Goal: Find specific page/section: Find specific page/section

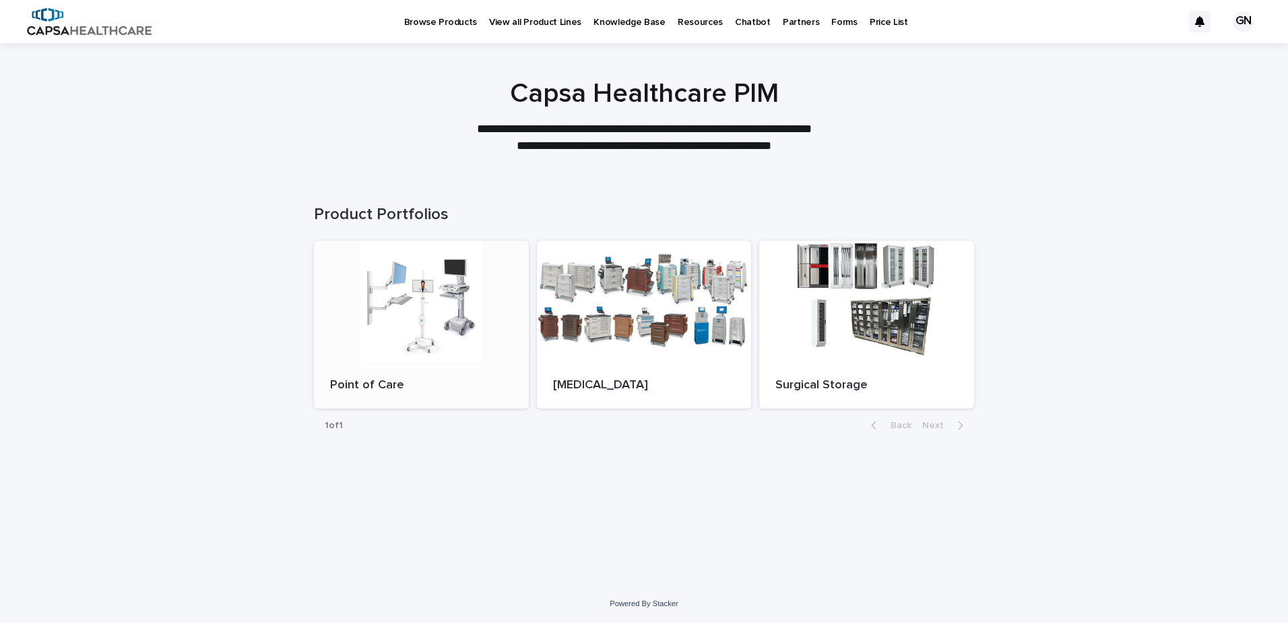
click at [435, 307] on div at bounding box center [421, 301] width 215 height 121
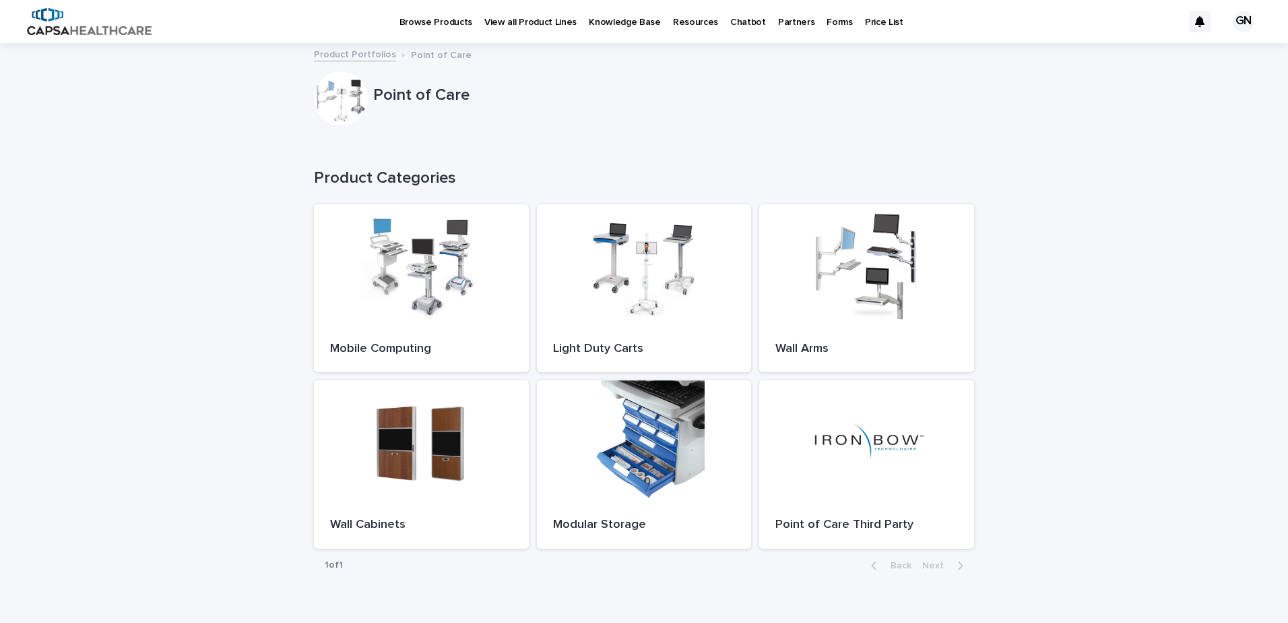
click at [435, 307] on div at bounding box center [421, 264] width 215 height 121
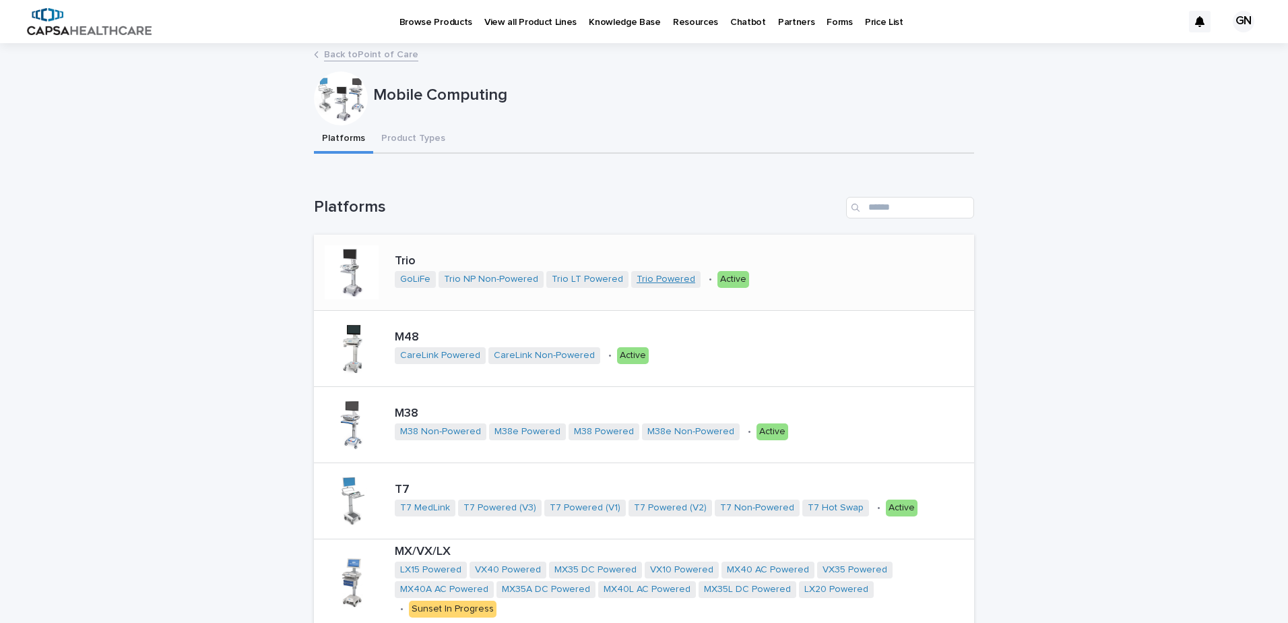
click at [656, 282] on link "Trio Powered" at bounding box center [666, 279] width 59 height 11
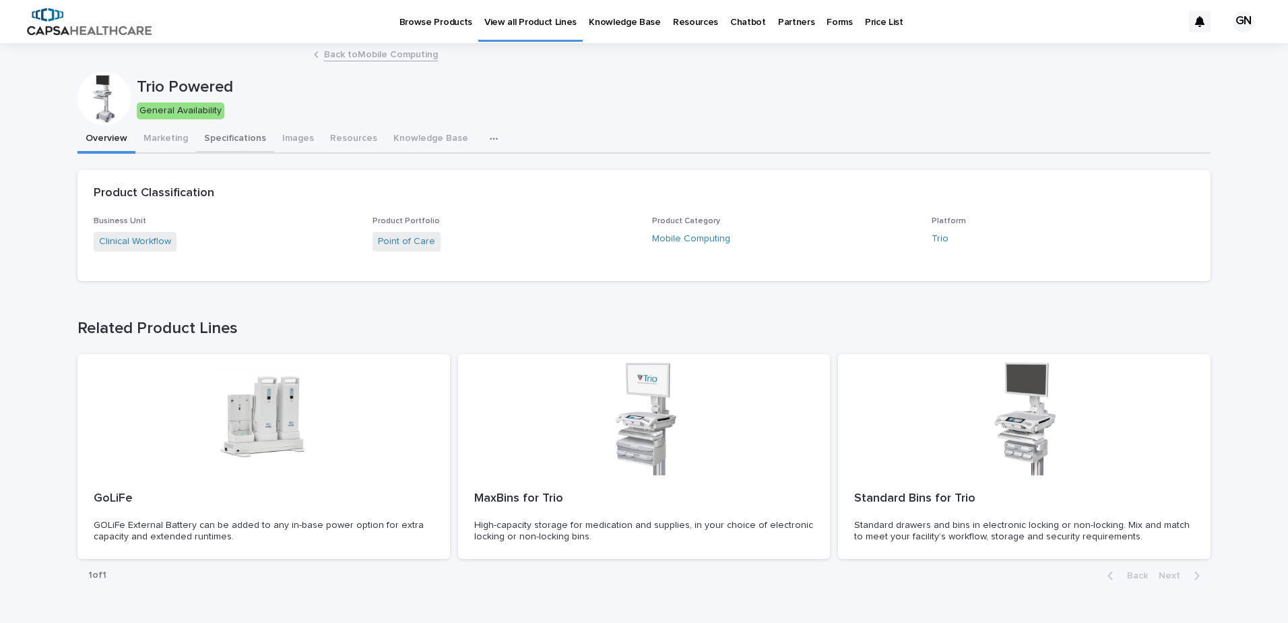
click at [239, 144] on button "Specifications" at bounding box center [235, 139] width 78 height 28
